Goal: Information Seeking & Learning: Learn about a topic

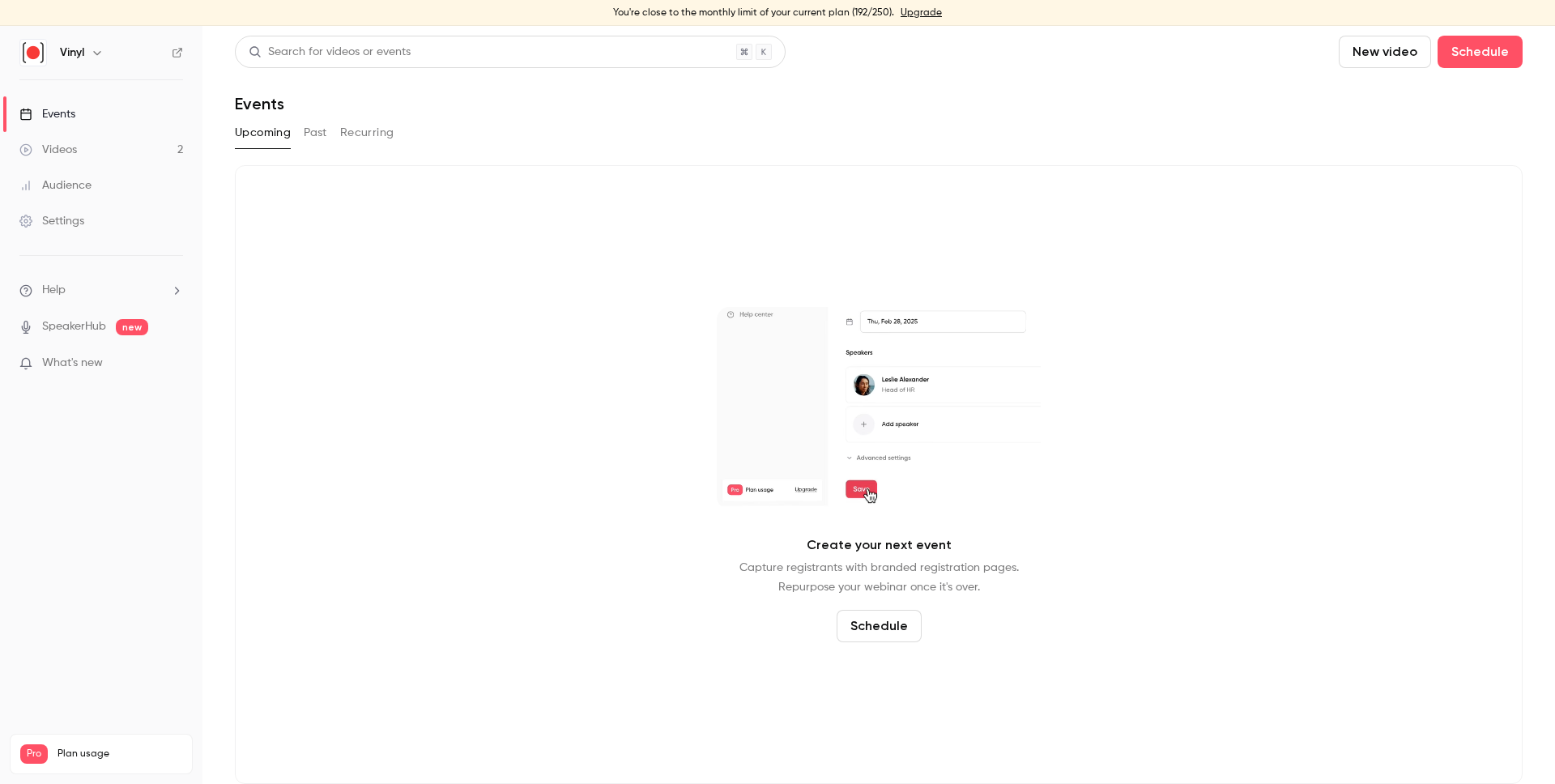
click at [333, 136] on div "Upcoming Past Recurring" at bounding box center [878, 132] width 1288 height 26
click at [315, 136] on button "Past" at bounding box center [316, 132] width 23 height 26
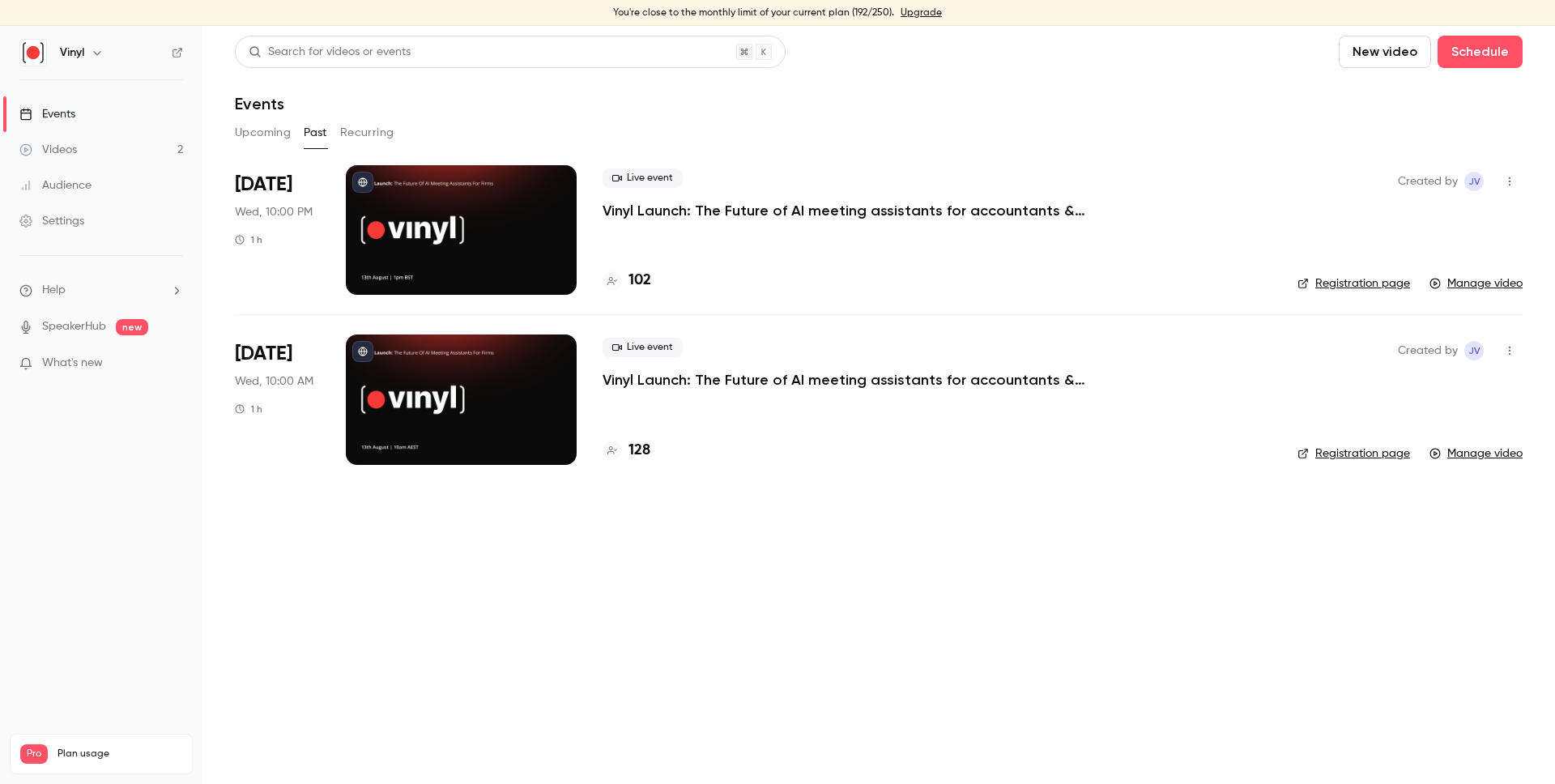
click at [697, 206] on p "Vinyl Launch: The Future of AI meeting assistants for accountants & bookkeepers" at bounding box center [845, 211] width 486 height 20
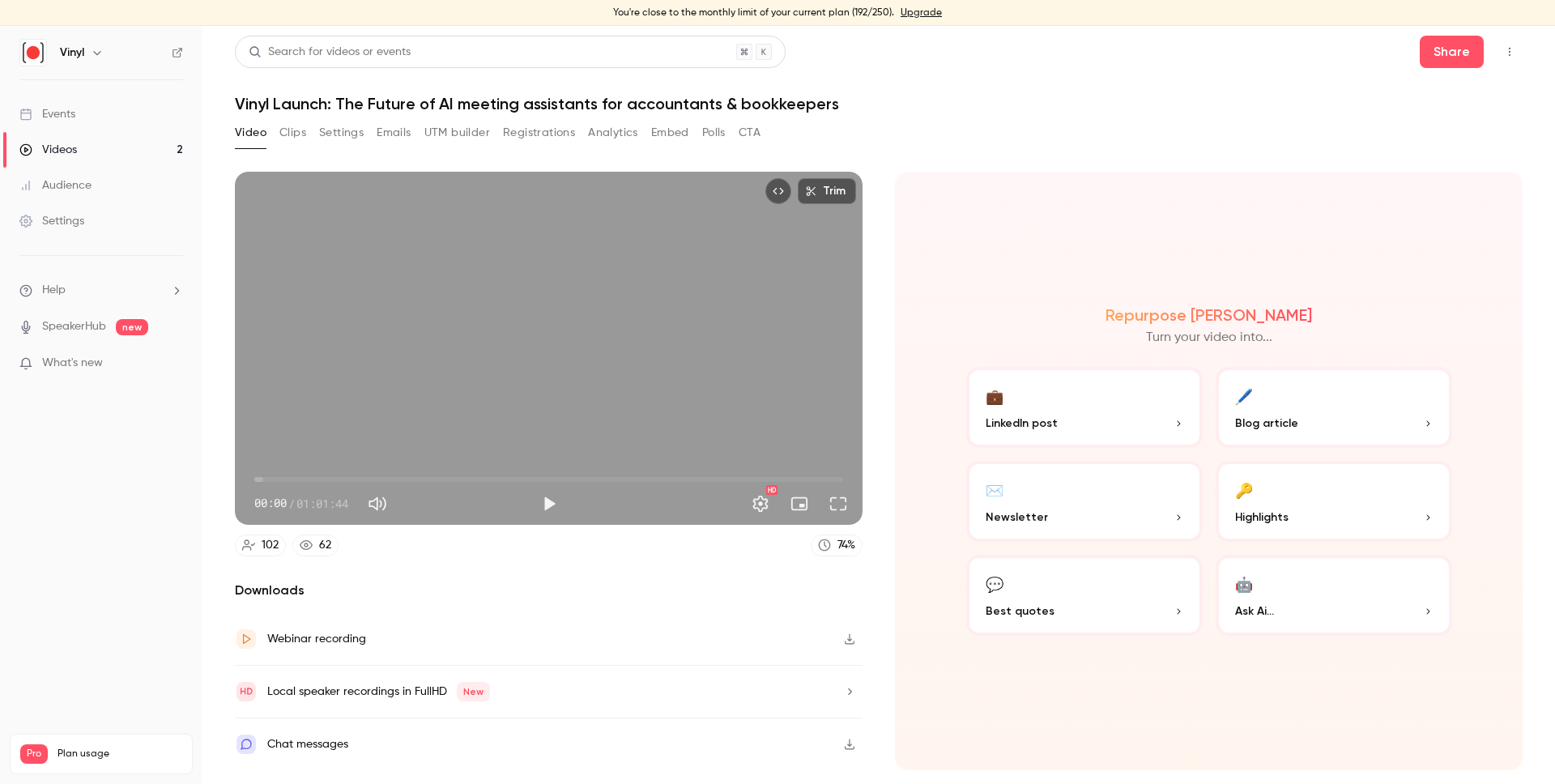
click at [707, 129] on button "Polls" at bounding box center [714, 132] width 23 height 26
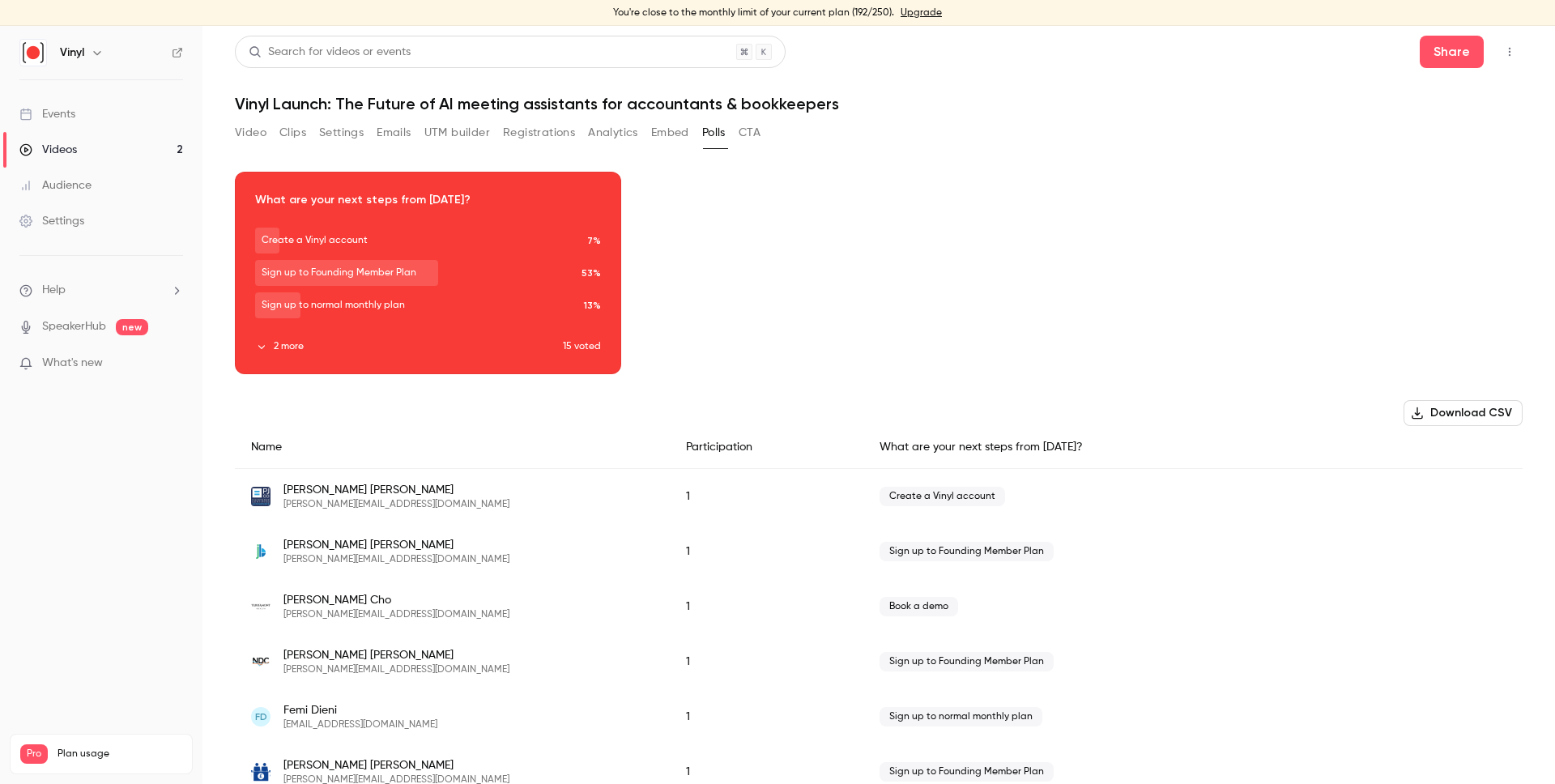
click at [262, 344] on icon "button" at bounding box center [262, 347] width 12 height 12
